Goal: Information Seeking & Learning: Check status

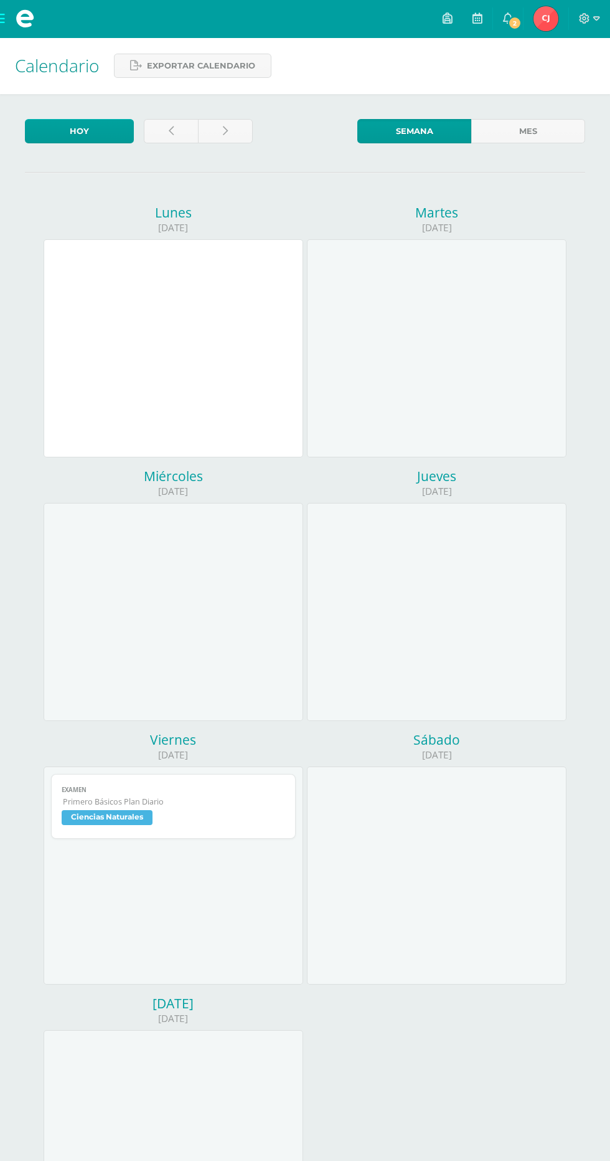
click at [533, 19] on span "[PERSON_NAME] Mi Perfil" at bounding box center [546, 18] width 30 height 25
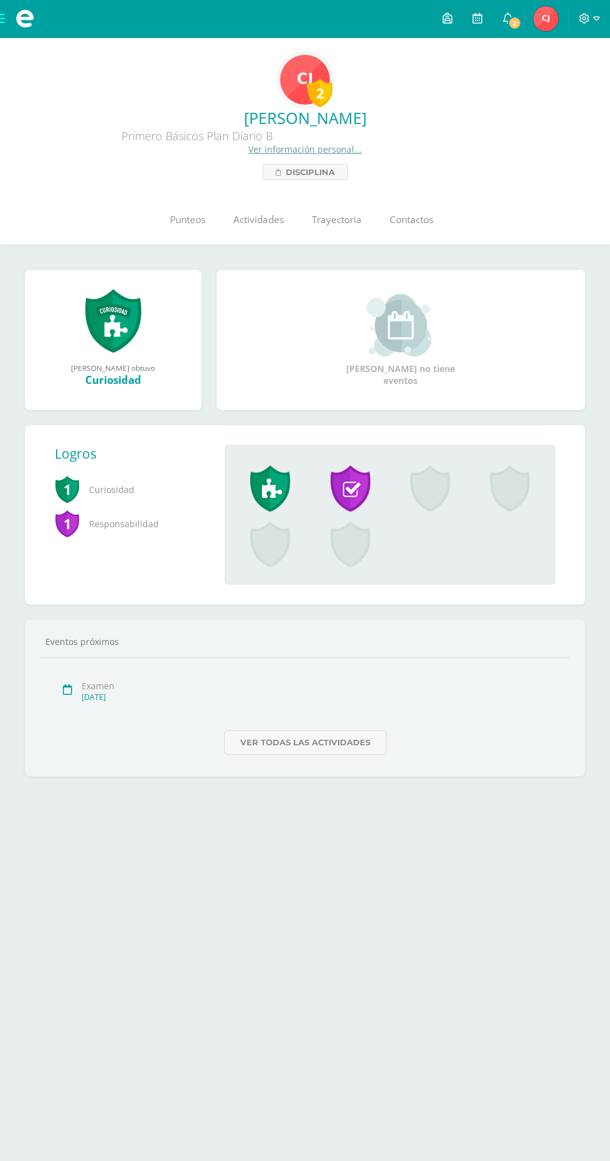
click at [184, 203] on link "Punteos" at bounding box center [188, 220] width 64 height 50
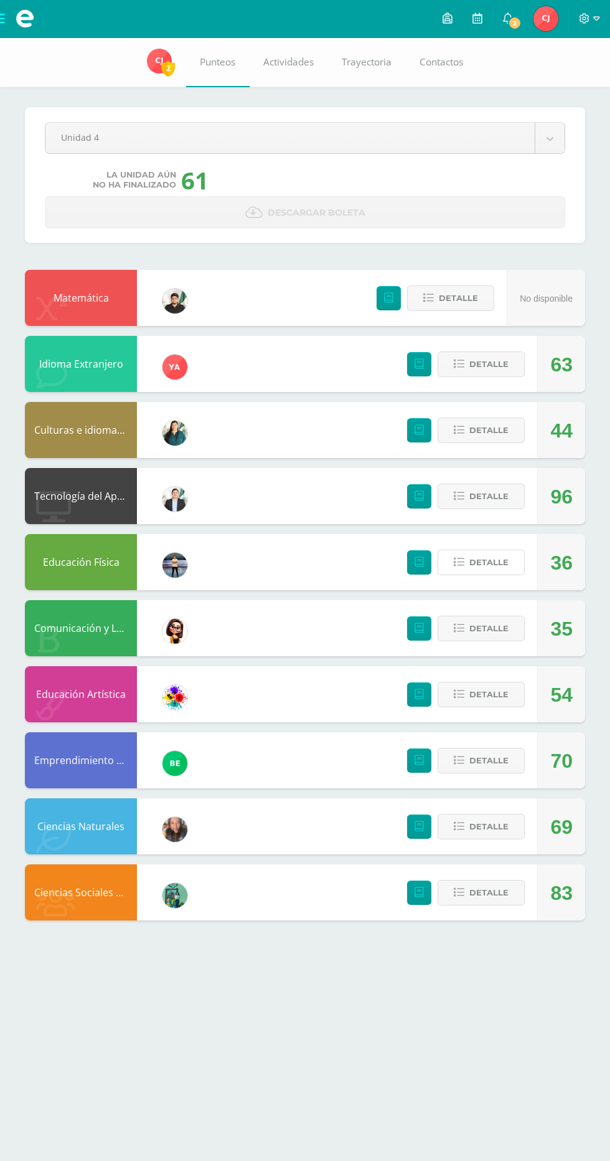
click at [510, 567] on button "Detalle" at bounding box center [481, 562] width 87 height 26
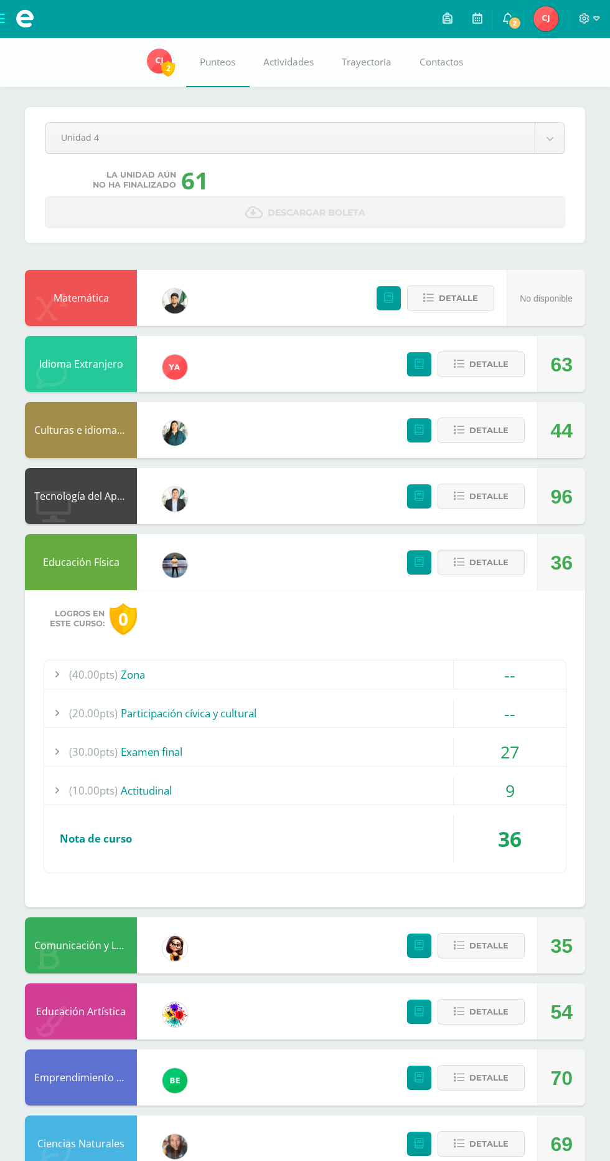
click at [525, 796] on div "9" at bounding box center [510, 790] width 112 height 28
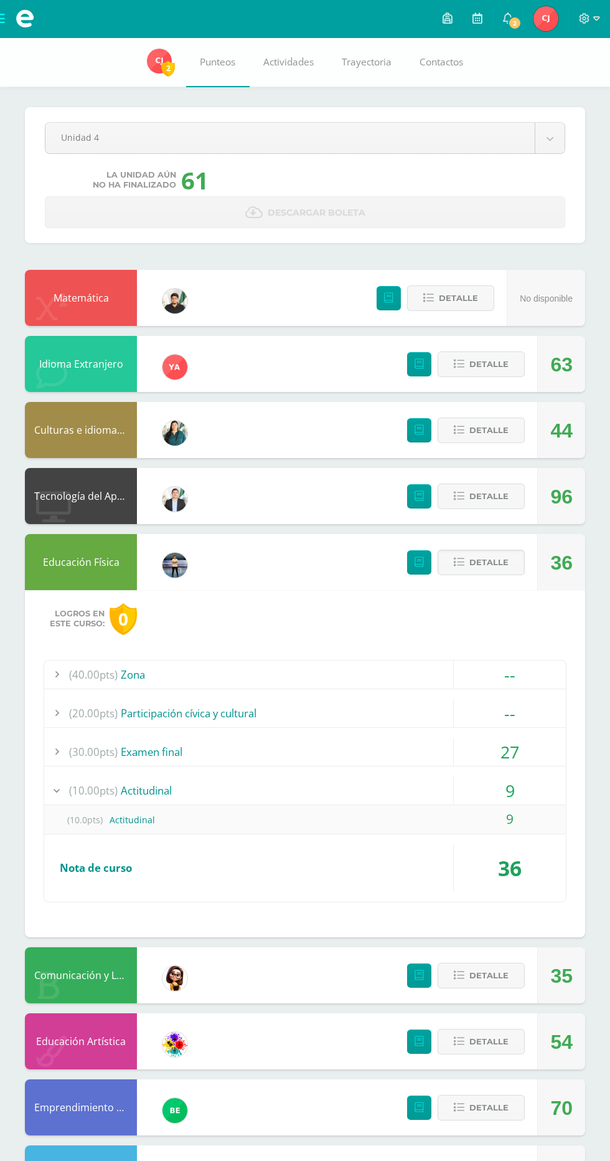
click at [525, 796] on div "9" at bounding box center [510, 790] width 112 height 28
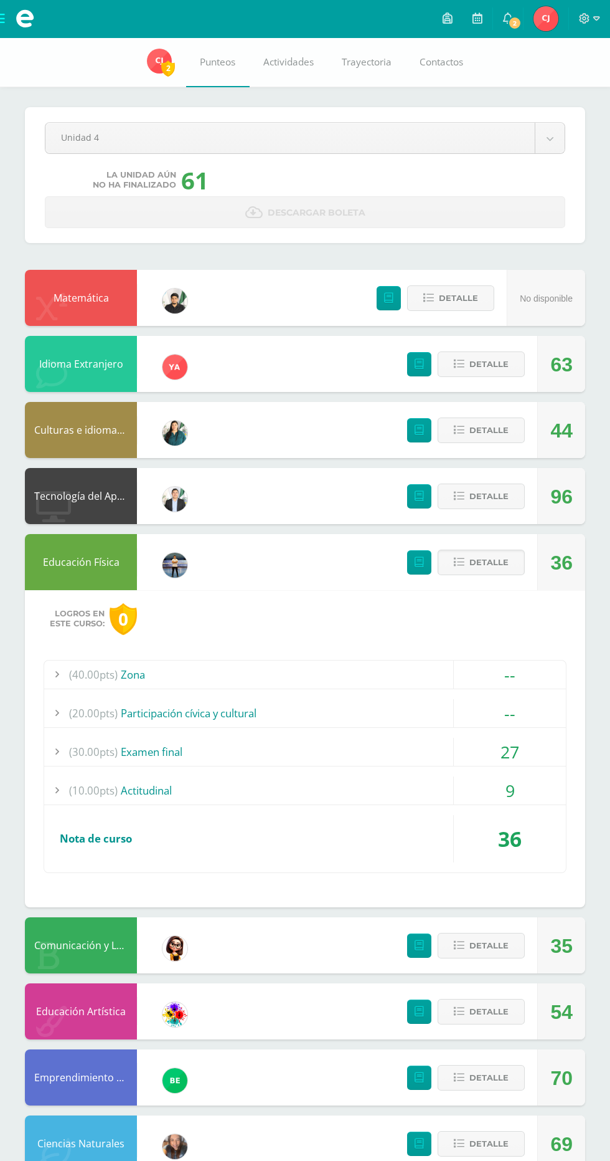
click at [536, 725] on div "--" at bounding box center [510, 713] width 112 height 28
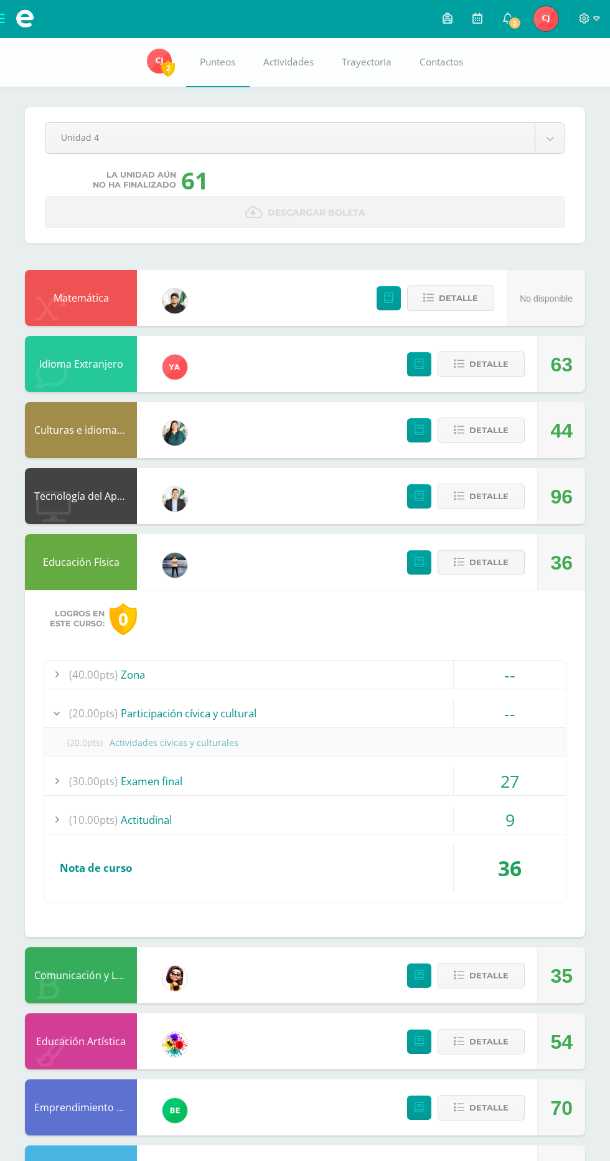
click at [536, 725] on div "--" at bounding box center [510, 713] width 112 height 28
